Goal: Information Seeking & Learning: Learn about a topic

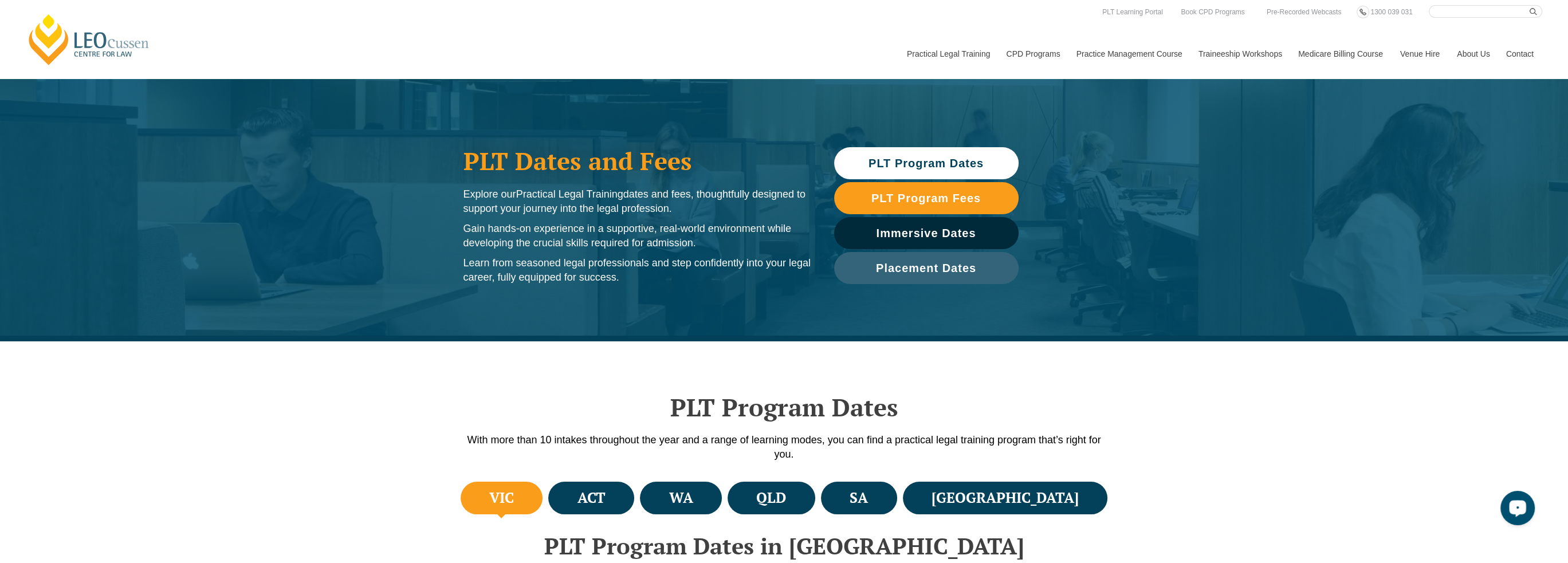
click at [827, 53] on div "Leo Cussen Centre for Law Search here Practical Legal Training Our Practical Le…" at bounding box center [784, 42] width 1517 height 73
click at [909, 158] on span "PLT Program Dates" at bounding box center [926, 163] width 115 height 11
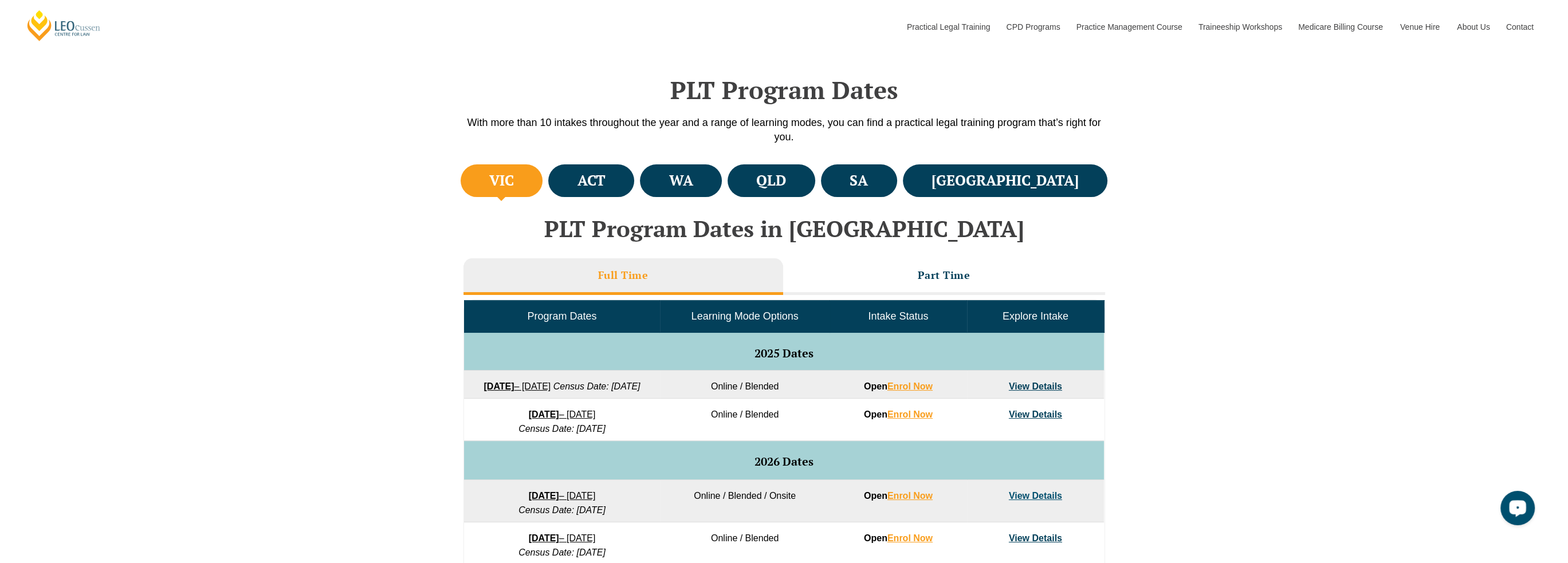
scroll to position [341, 0]
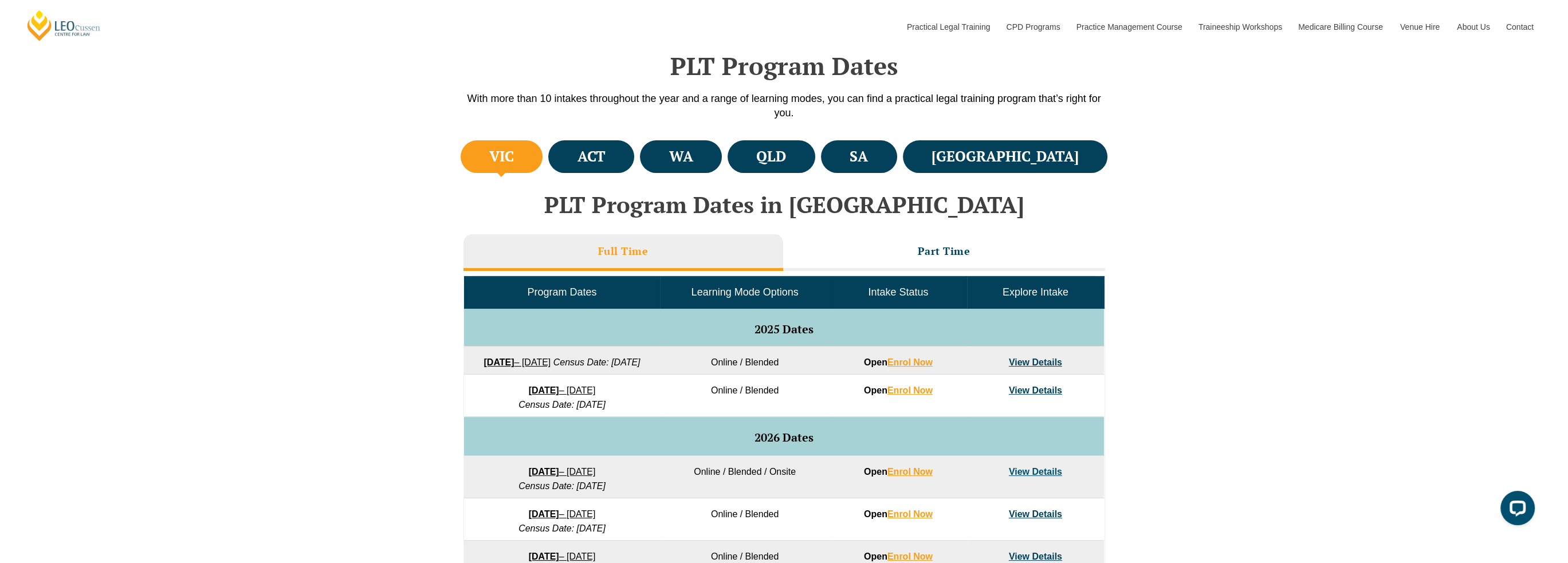
click at [1301, 378] on div "VIC ACT WA QLD SA NSW PLT Program Dates in Victoria Full Time Part Time Program…" at bounding box center [784, 469] width 1568 height 664
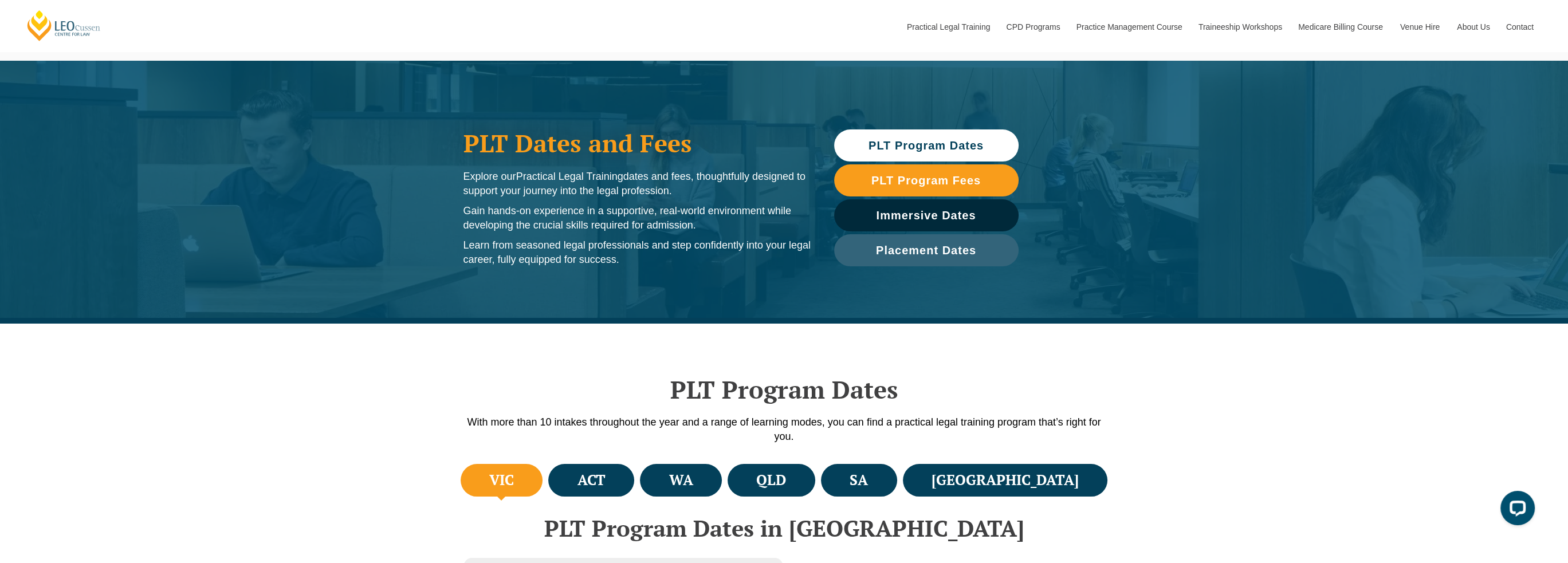
scroll to position [0, 0]
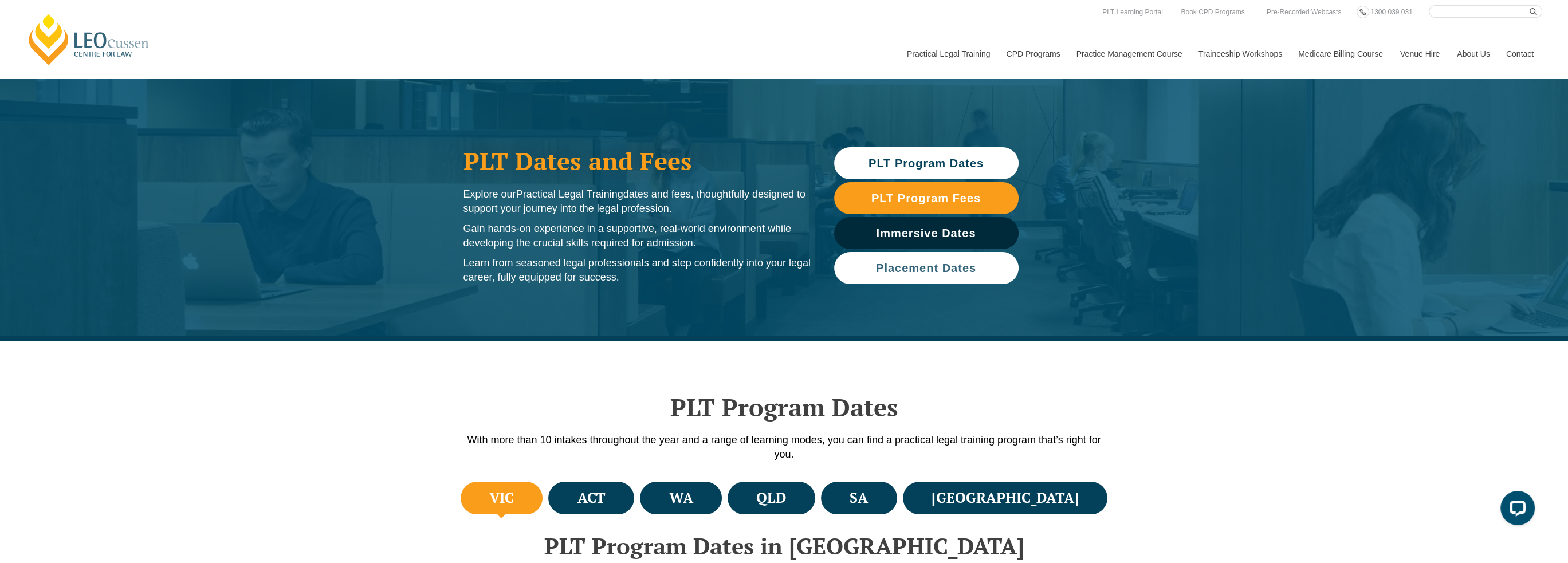
click at [990, 263] on span "Placement Dates" at bounding box center [926, 268] width 173 height 11
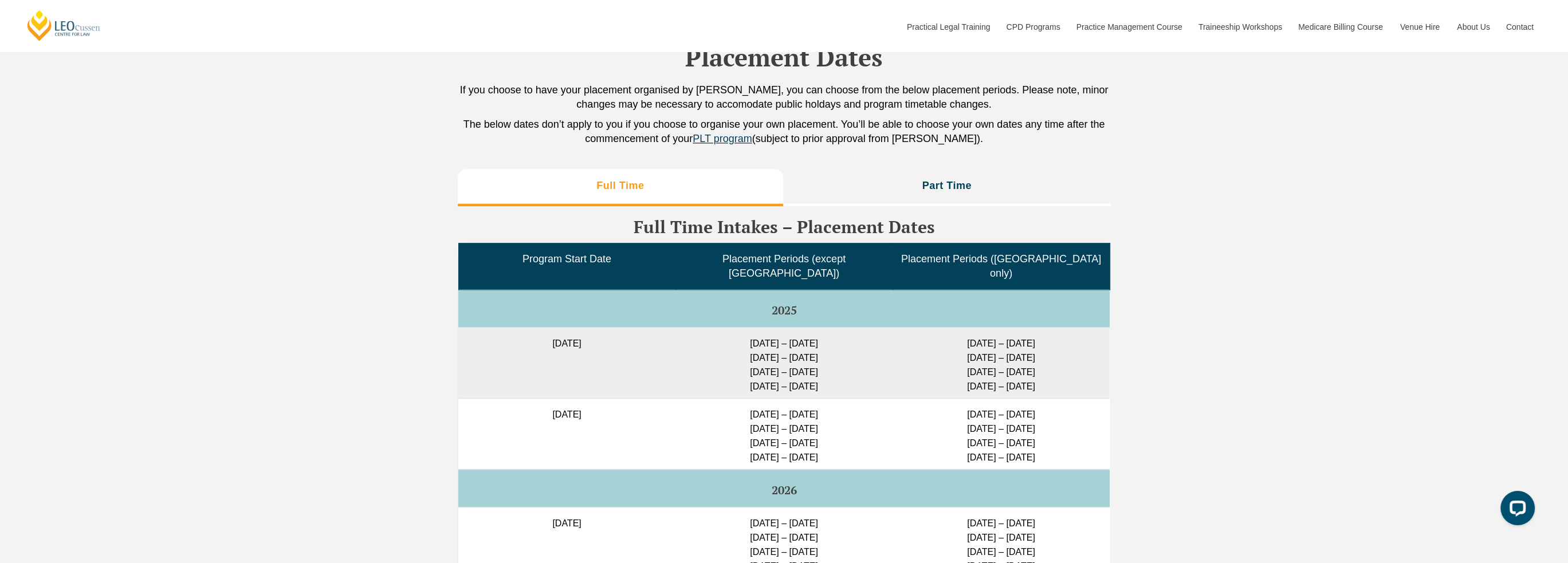
scroll to position [2746, 0]
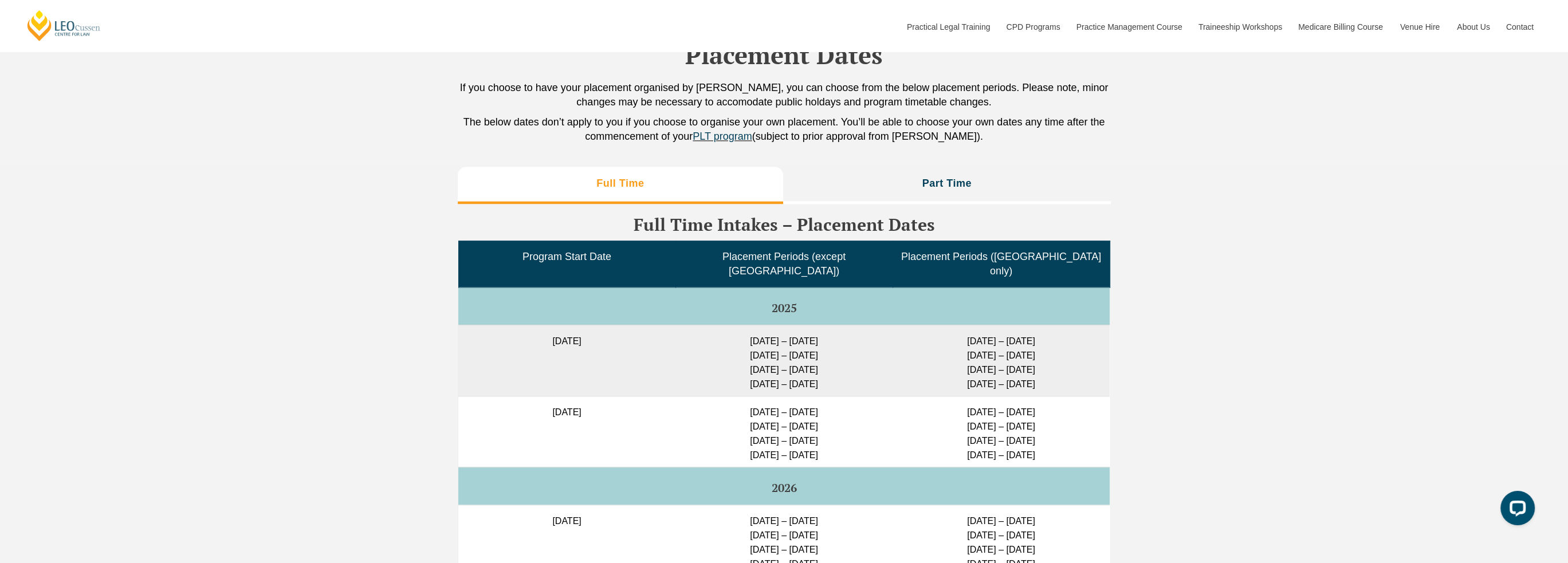
drag, startPoint x: 834, startPoint y: 365, endPoint x: 731, endPoint y: 338, distance: 106.5
click at [731, 338] on td "23 Feb – 16 March 2026 11 May – 29 May 2026 6 July – 24 July 2026 24 Aug – 11 S…" at bounding box center [784, 360] width 217 height 71
copy td "23 Feb – 16 March 2026 11 May – 29 May 2026 6 July – 24 July 2026"
click at [856, 357] on td "23 Feb – 16 March 2026 11 May – 29 May 2026 6 July – 24 July 2026 24 Aug – 11 S…" at bounding box center [784, 360] width 217 height 71
drag, startPoint x: 1053, startPoint y: 381, endPoint x: 953, endPoint y: 352, distance: 104.1
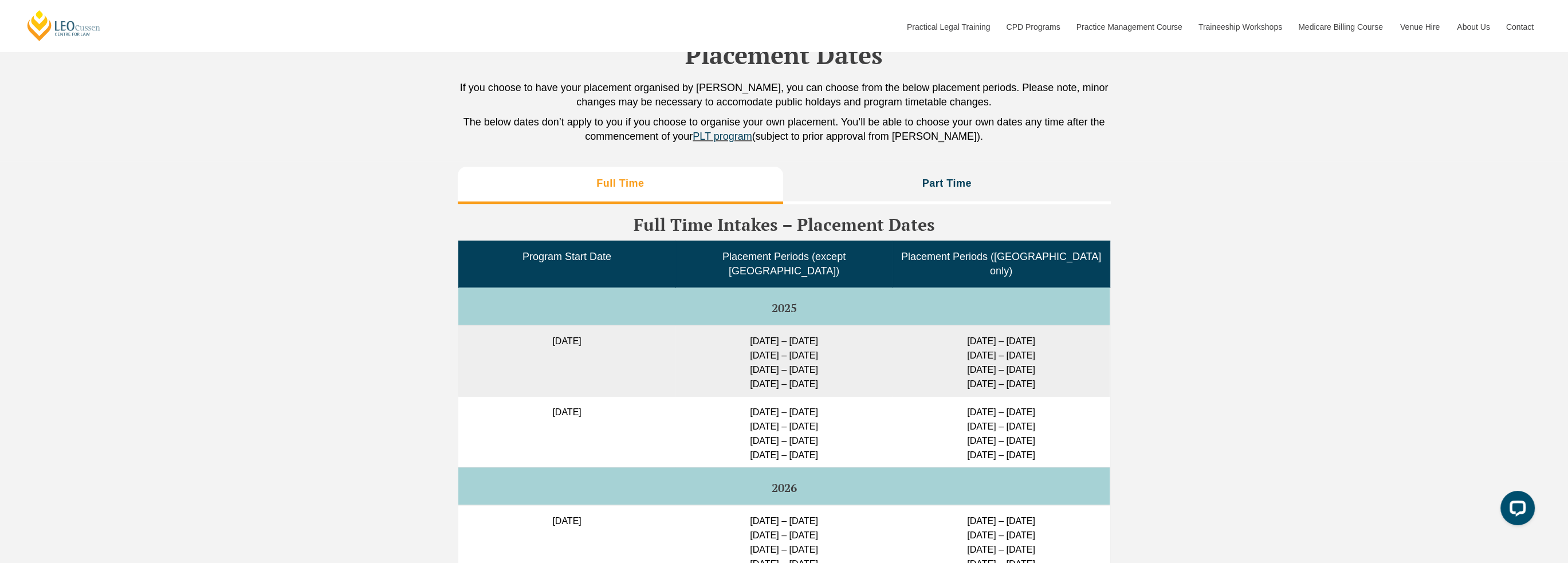
click at [953, 352] on td "23 Feb – 20 March 2026 11 May – 5 June 2026 6 July – 31 July 2026 24 Aug – 18 S…" at bounding box center [1001, 360] width 217 height 71
click at [950, 336] on td "23 Feb – 20 March 2026 11 May – 5 June 2026 6 July – 31 July 2026 24 Aug – 18 S…" at bounding box center [1001, 360] width 217 height 71
drag, startPoint x: 952, startPoint y: 334, endPoint x: 1042, endPoint y: 364, distance: 94.9
click at [1042, 364] on td "23 Feb – 20 March 2026 11 May – 5 June 2026 6 July – 31 July 2026 24 Aug – 18 S…" at bounding box center [1001, 360] width 217 height 71
copy td "23 Feb – 20 March 2026 11 May – 5 June 2026 6 July – 31 July 2026"
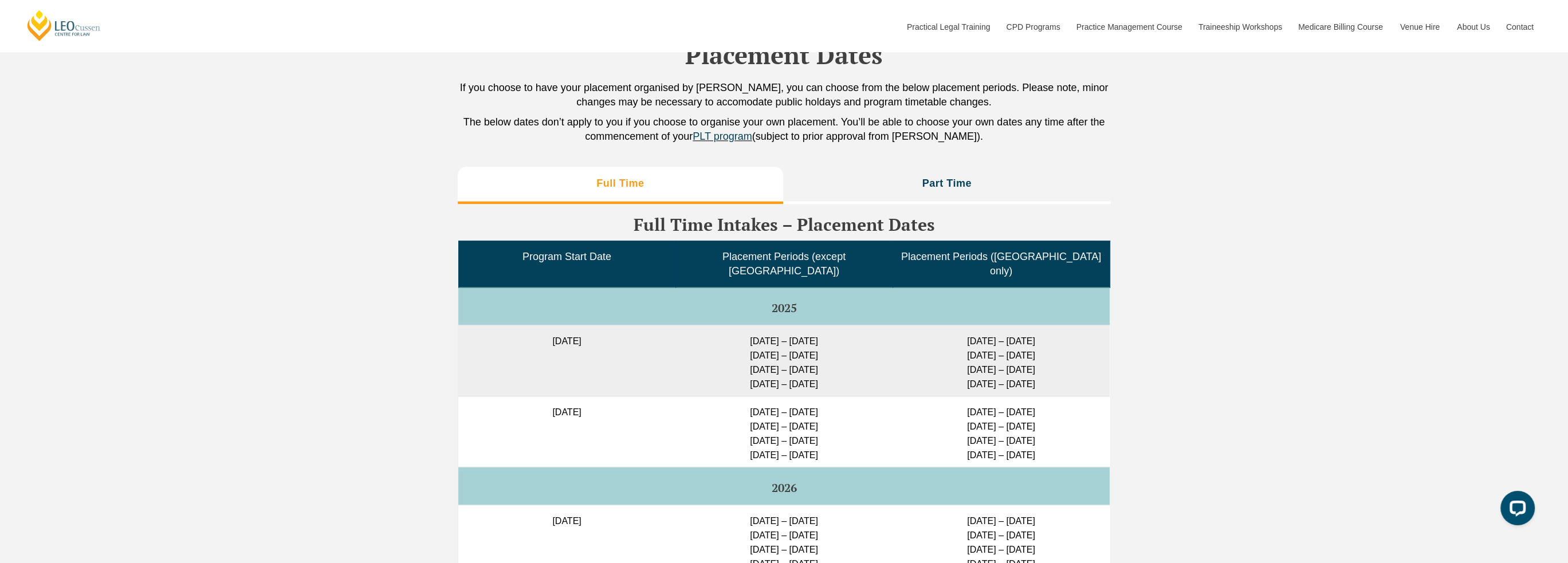
click at [1194, 359] on div "Full Time Part Time Full Time Intakes – Placement Dates Program Start Date Plac…" at bounding box center [784, 567] width 1568 height 812
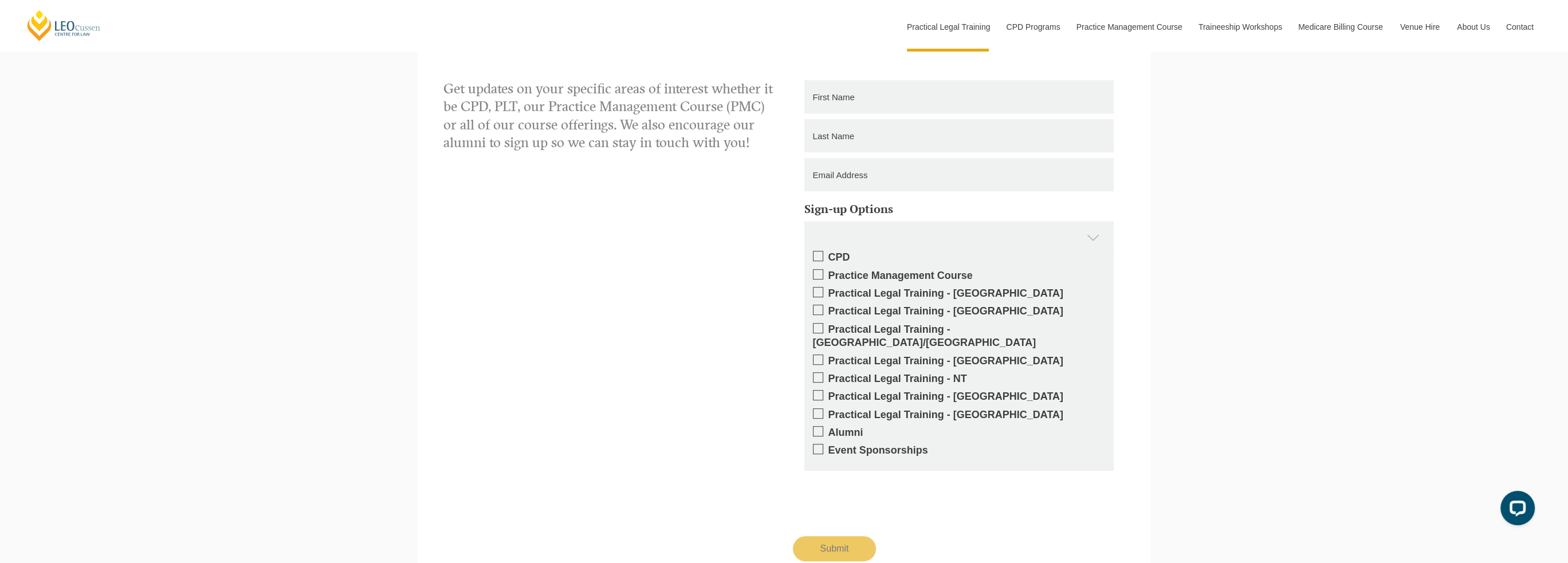
scroll to position [1143, 0]
